Goal: Check status: Check status

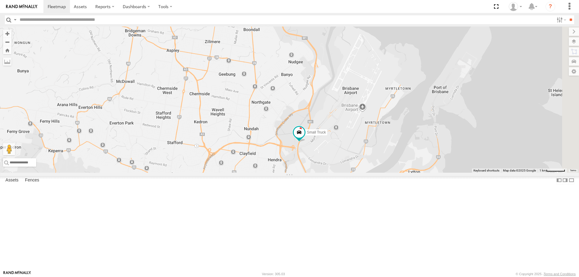
drag, startPoint x: 485, startPoint y: 237, endPoint x: 396, endPoint y: 195, distance: 98.4
click at [396, 173] on div "2 Small Truck" at bounding box center [289, 100] width 579 height 146
click at [305, 138] on span at bounding box center [299, 132] width 11 height 11
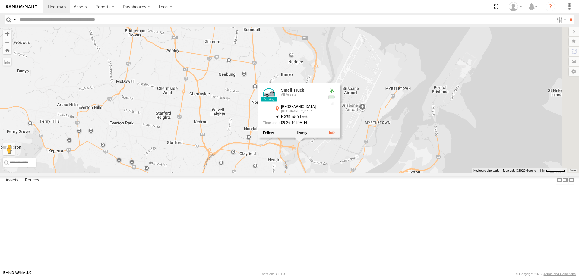
click at [307, 135] on label at bounding box center [302, 133] width 12 height 4
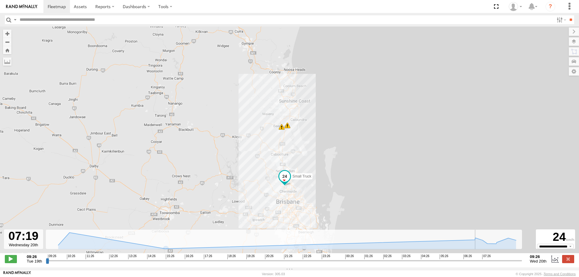
drag, startPoint x: 49, startPoint y: 267, endPoint x: 447, endPoint y: 244, distance: 399.2
click at [479, 258] on input "range" at bounding box center [284, 261] width 476 height 6
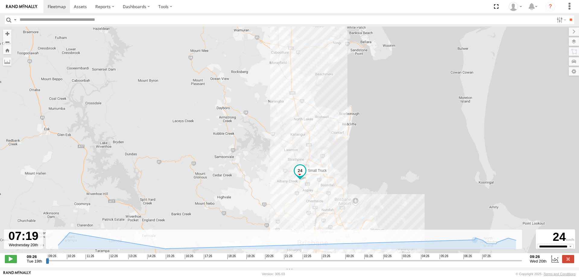
drag, startPoint x: 277, startPoint y: 184, endPoint x: 224, endPoint y: 129, distance: 76.4
click at [224, 129] on div "Small Truck 09:38 Tue 09:56 Tue" at bounding box center [289, 143] width 579 height 233
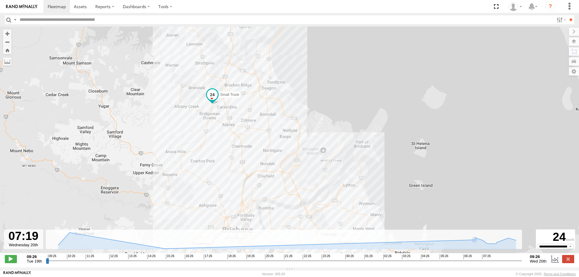
drag, startPoint x: 241, startPoint y: 132, endPoint x: 237, endPoint y: 124, distance: 8.6
click at [237, 124] on div "Small Truck 09:38 Tue 09:56 Tue" at bounding box center [289, 143] width 579 height 233
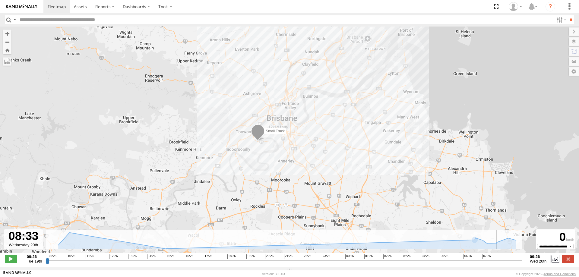
drag, startPoint x: 480, startPoint y: 262, endPoint x: 503, endPoint y: 262, distance: 23.2
click at [503, 262] on input "range" at bounding box center [284, 261] width 476 height 6
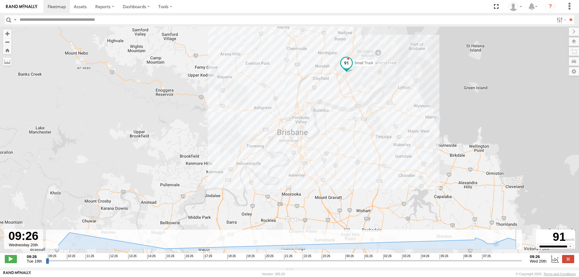
drag, startPoint x: 503, startPoint y: 263, endPoint x: 523, endPoint y: 261, distance: 20.0
type input "**********"
click at [522, 261] on input "range" at bounding box center [284, 261] width 476 height 6
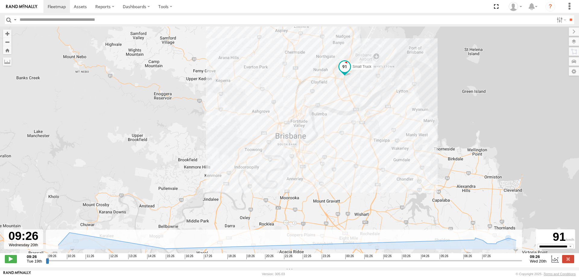
drag, startPoint x: 435, startPoint y: 154, endPoint x: 411, endPoint y: 195, distance: 47.5
click at [411, 195] on div "Small Truck 09:38 Tue 09:56 Tue" at bounding box center [289, 143] width 579 height 233
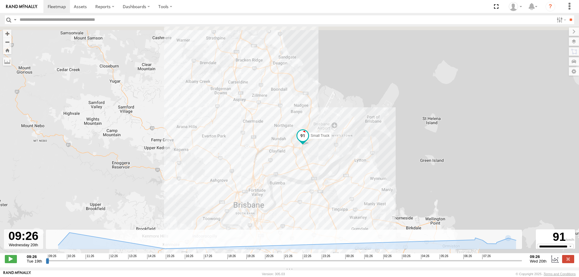
drag, startPoint x: 377, startPoint y: 153, endPoint x: 363, endPoint y: 172, distance: 23.5
click at [363, 172] on div "Small Truck 09:38 Tue 09:56 Tue" at bounding box center [289, 143] width 579 height 233
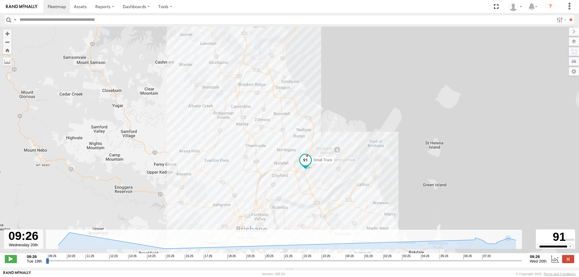
drag, startPoint x: 305, startPoint y: 106, endPoint x: 314, endPoint y: 125, distance: 20.9
click at [314, 125] on div "Small Truck 09:38 Tue 09:56 Tue" at bounding box center [289, 143] width 579 height 233
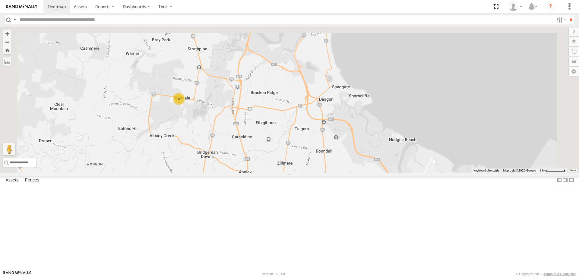
drag, startPoint x: 299, startPoint y: 110, endPoint x: 288, endPoint y: 188, distance: 78.6
click at [288, 173] on div "3" at bounding box center [289, 100] width 579 height 146
